Goal: Information Seeking & Learning: Learn about a topic

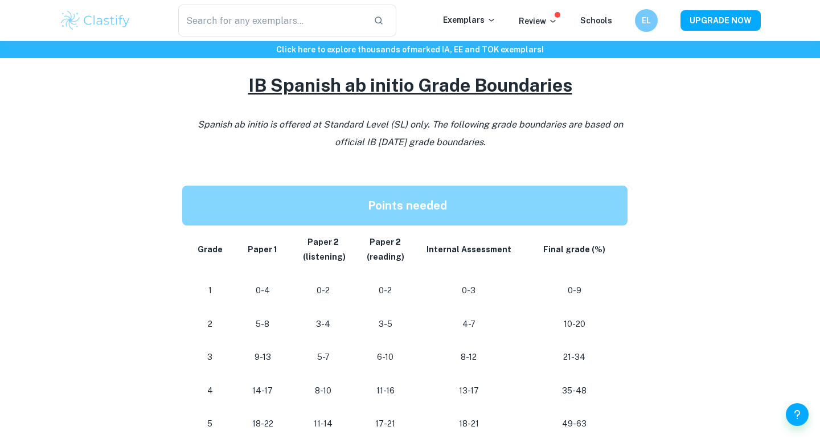
scroll to position [528, 0]
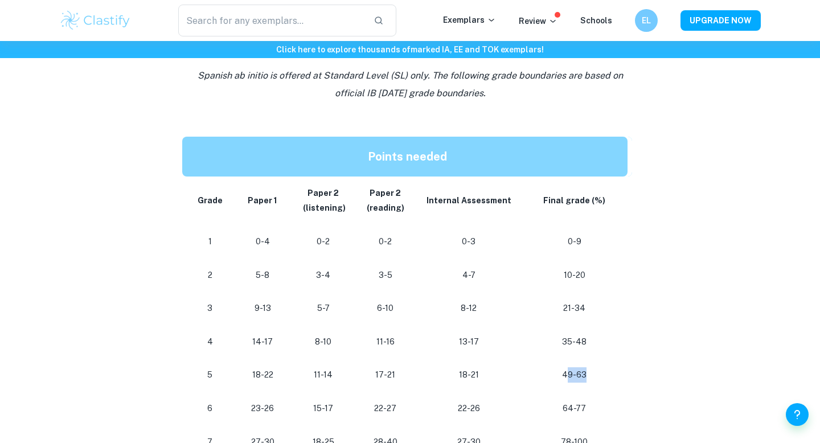
drag, startPoint x: 565, startPoint y: 379, endPoint x: 590, endPoint y: 383, distance: 25.4
click at [590, 383] on td "49-63" at bounding box center [577, 375] width 111 height 34
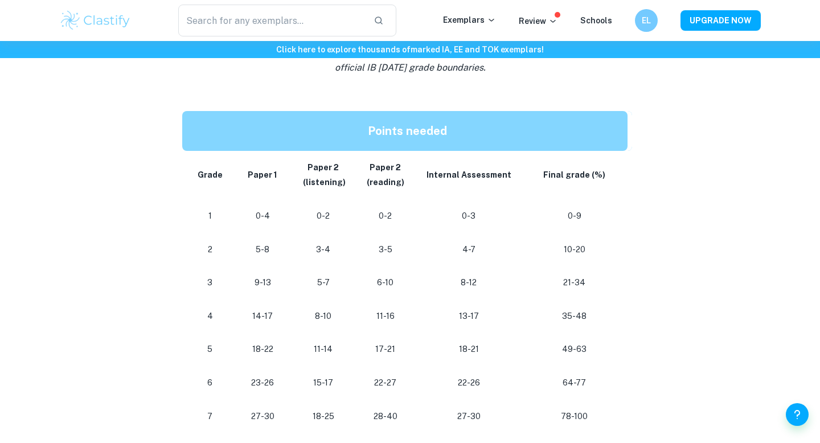
scroll to position [558, 0]
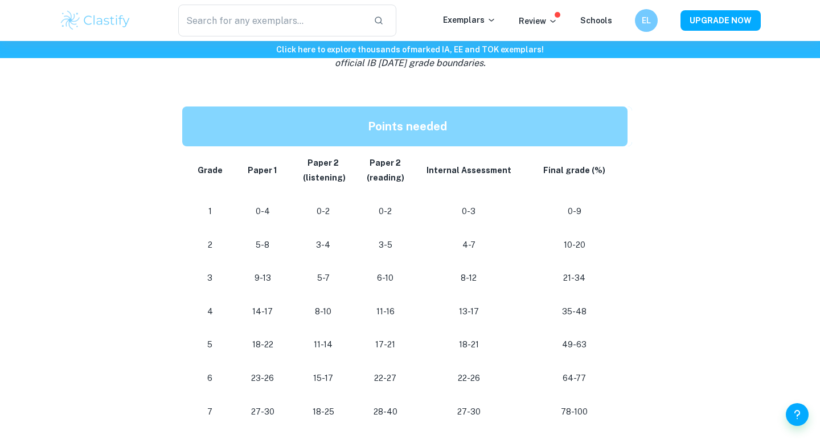
click at [579, 309] on p "35-48" at bounding box center [575, 311] width 88 height 15
click at [589, 339] on p "49-63" at bounding box center [575, 344] width 88 height 15
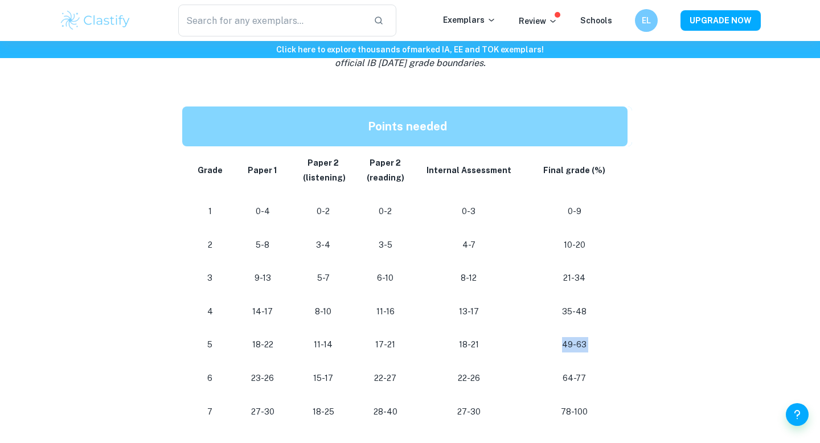
click at [589, 339] on p "49-63" at bounding box center [575, 344] width 88 height 15
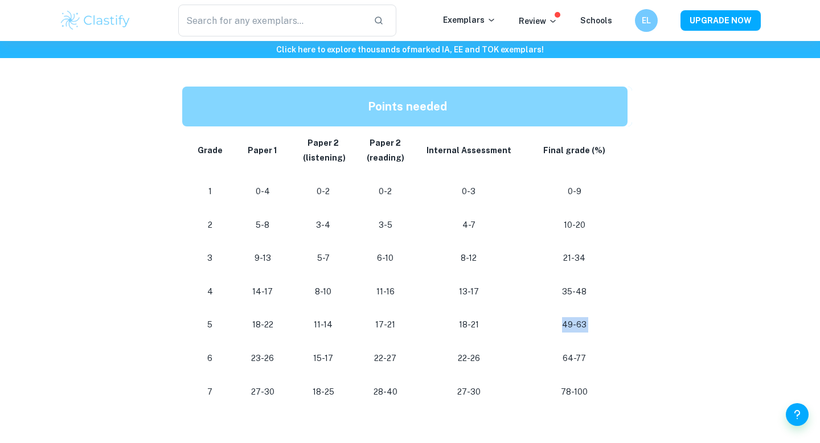
scroll to position [579, 0]
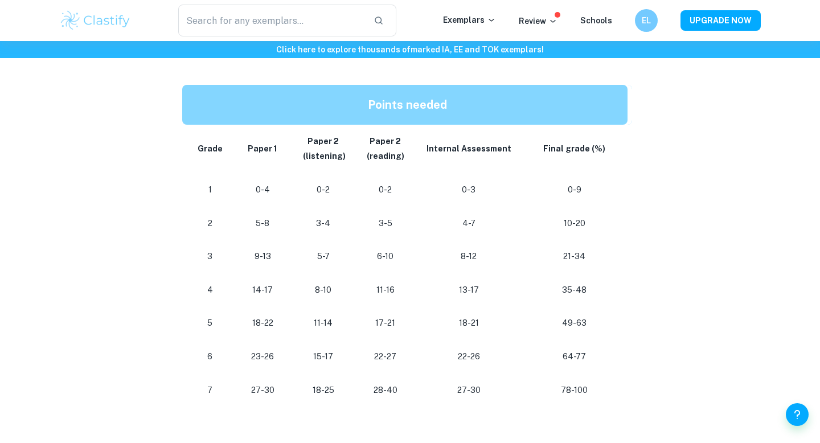
click at [574, 209] on td "10-20" at bounding box center [577, 224] width 111 height 34
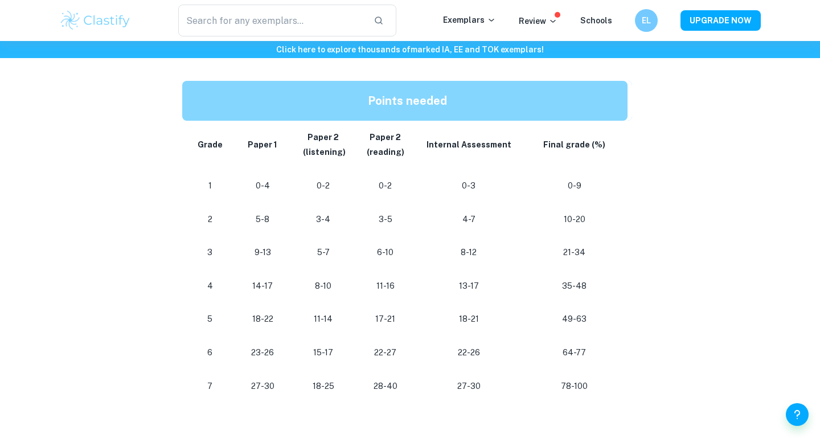
scroll to position [581, 0]
